Goal: Navigation & Orientation: Find specific page/section

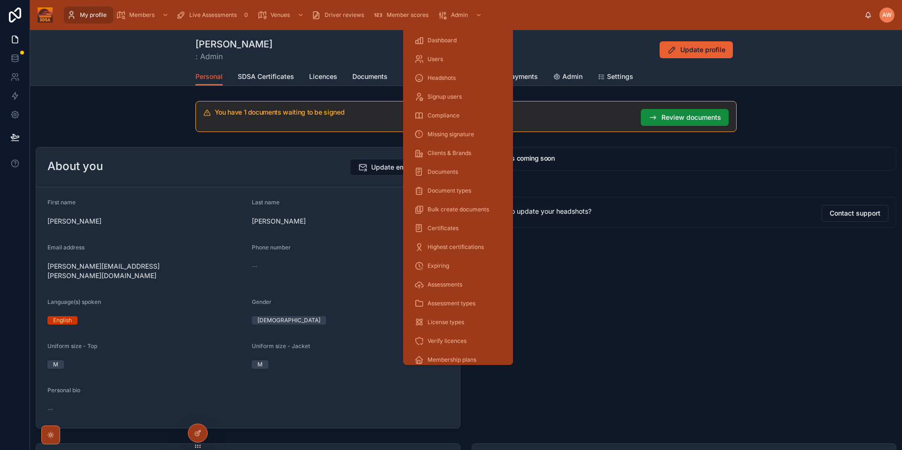
click at [471, 20] on div "scrollable content" at bounding box center [477, 15] width 12 height 15
